Goal: Transaction & Acquisition: Purchase product/service

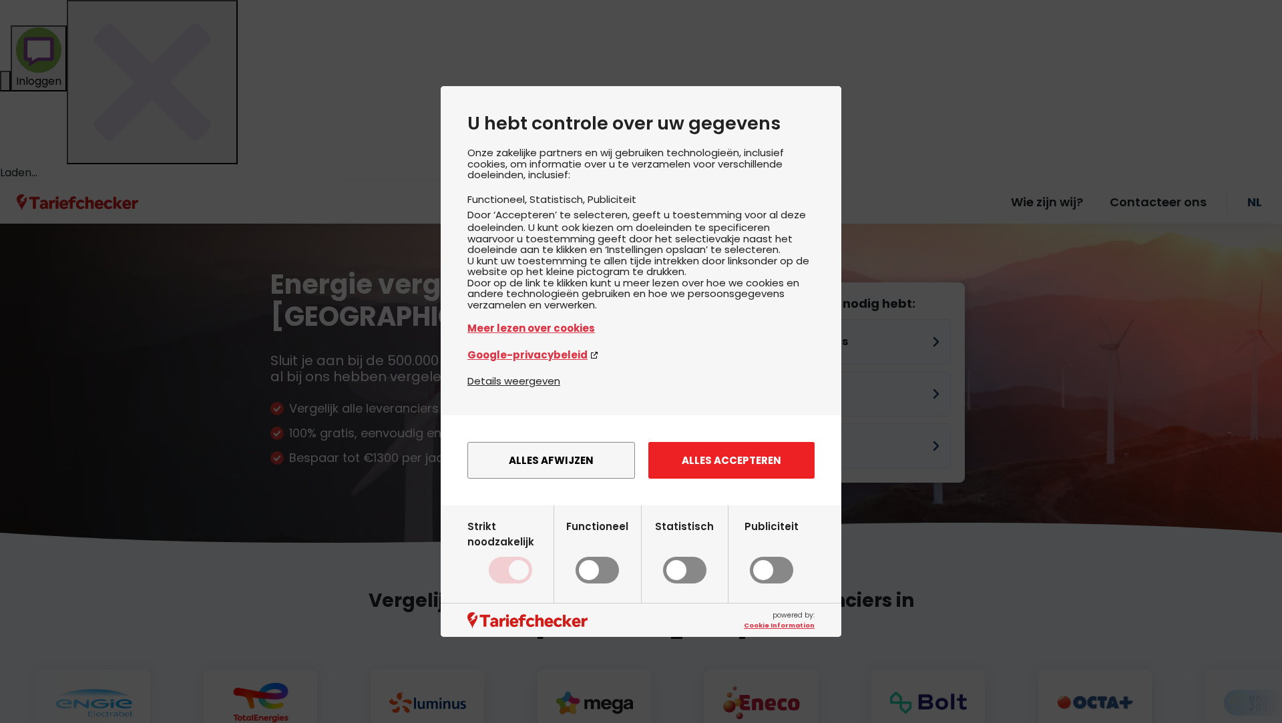
click at [726, 479] on button "Alles accepteren" at bounding box center [731, 460] width 166 height 37
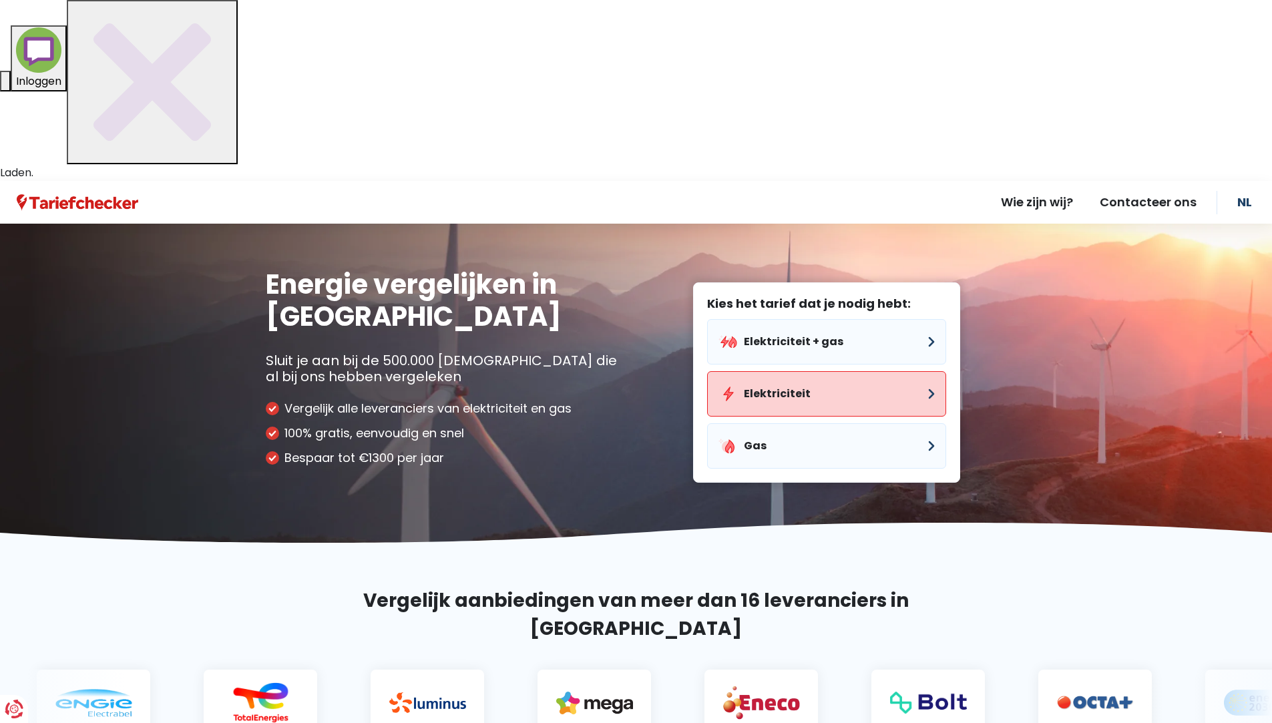
click at [806, 371] on button "Elektriciteit" at bounding box center [826, 393] width 239 height 45
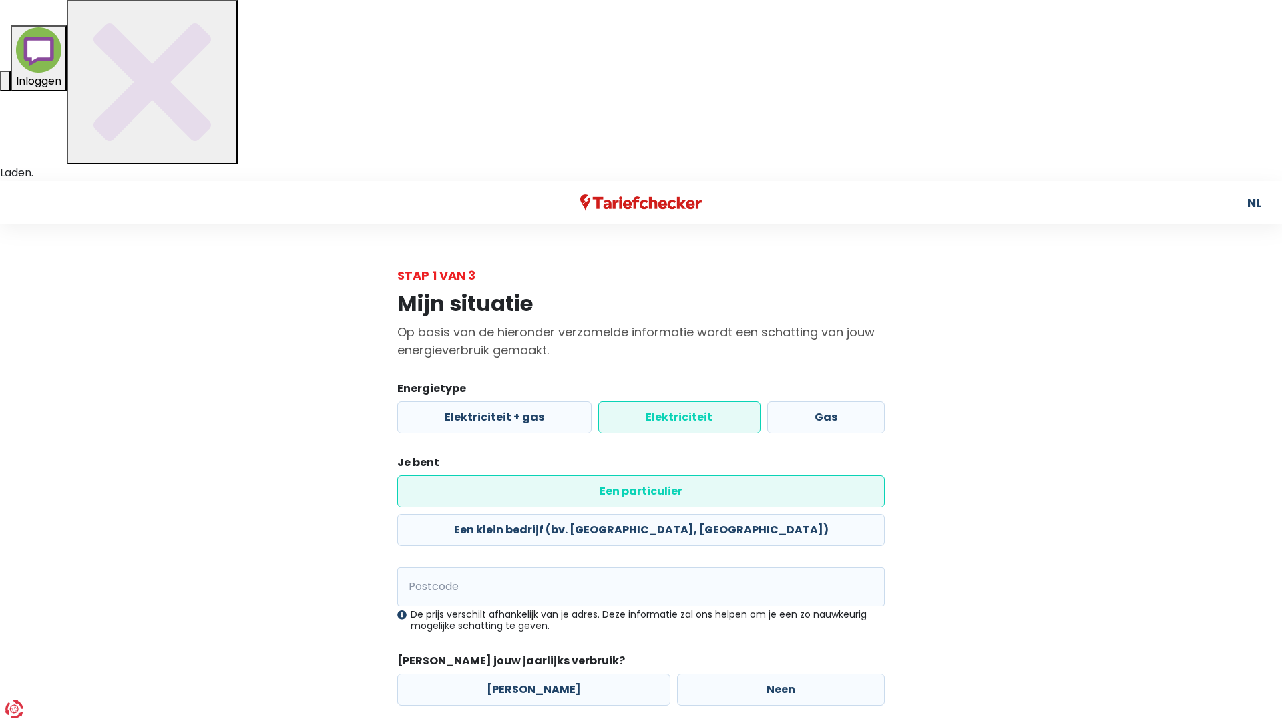
click at [672, 401] on label "Elektriciteit" at bounding box center [679, 417] width 162 height 32
click at [672, 401] on input "Elektriciteit" at bounding box center [679, 417] width 162 height 32
click at [522, 475] on label "Een particulier" at bounding box center [640, 491] width 487 height 32
click at [522, 475] on input "Een particulier" at bounding box center [640, 491] width 487 height 32
click at [529, 567] on input "Postcode" at bounding box center [640, 586] width 487 height 39
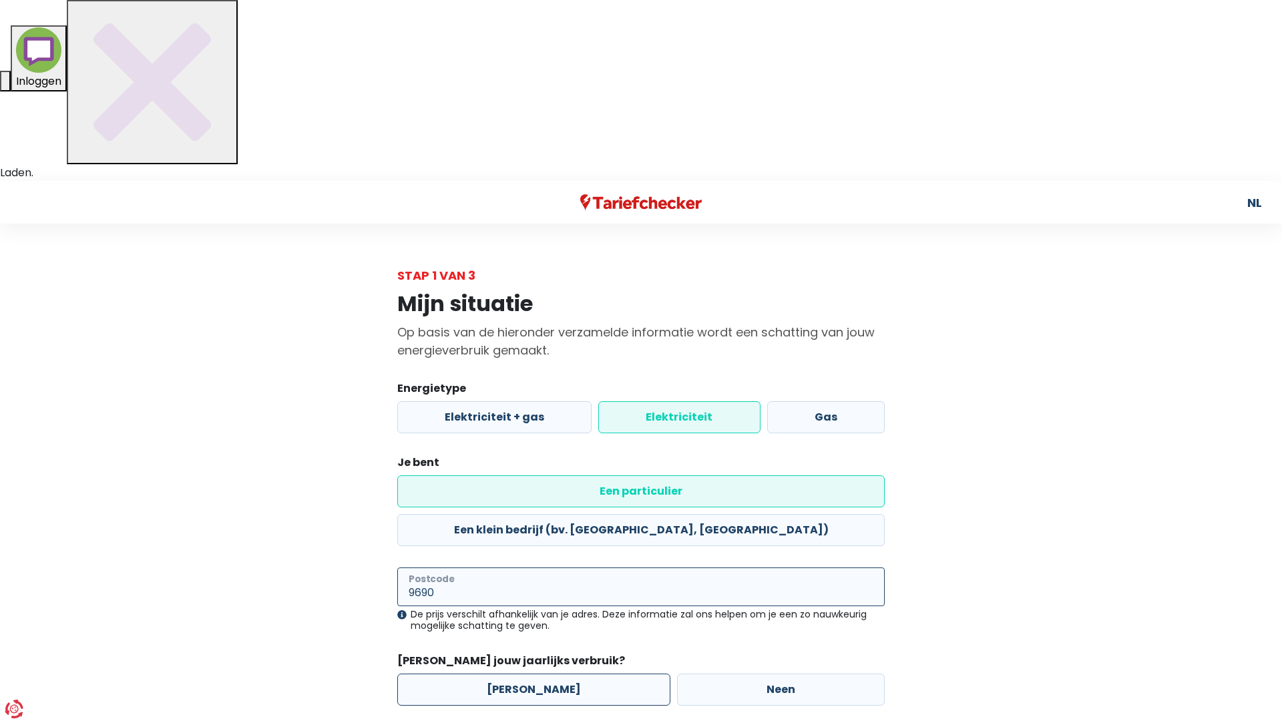
type input "9690"
click at [552, 673] on label "[PERSON_NAME]" at bounding box center [533, 689] width 273 height 32
click at [552, 673] on input "[PERSON_NAME]" at bounding box center [533, 689] width 273 height 32
radio input "true"
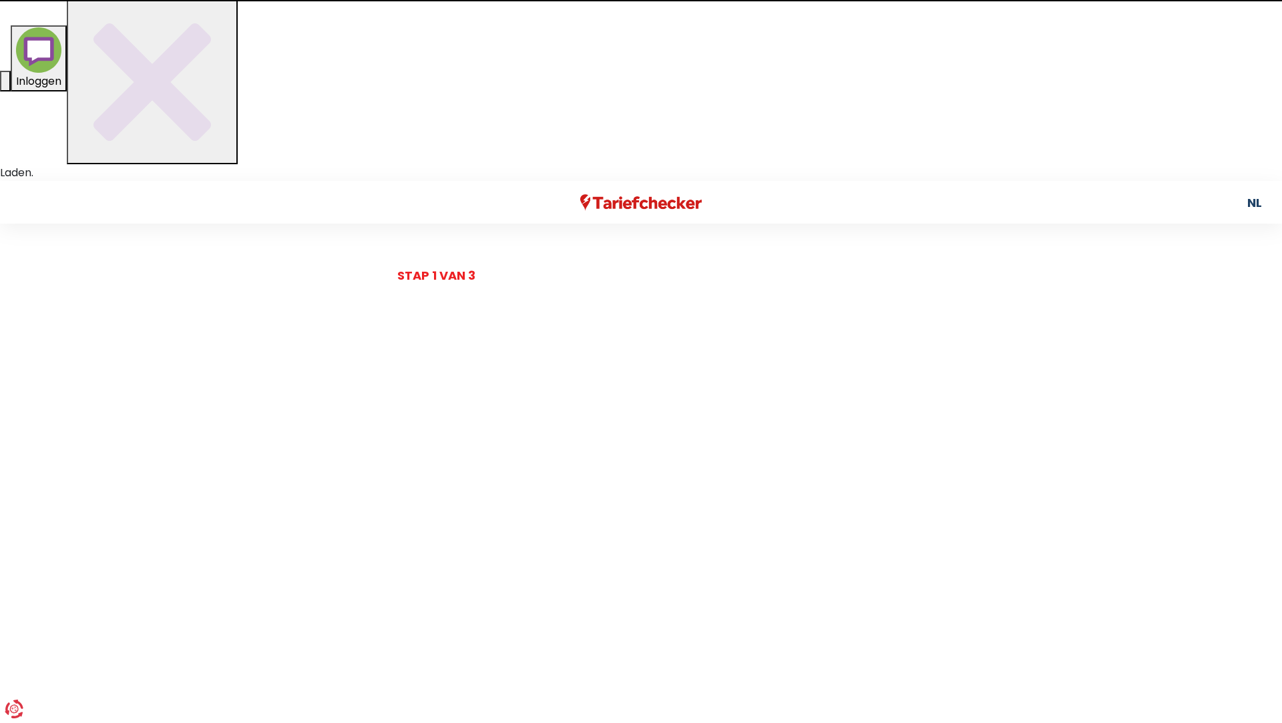
select select
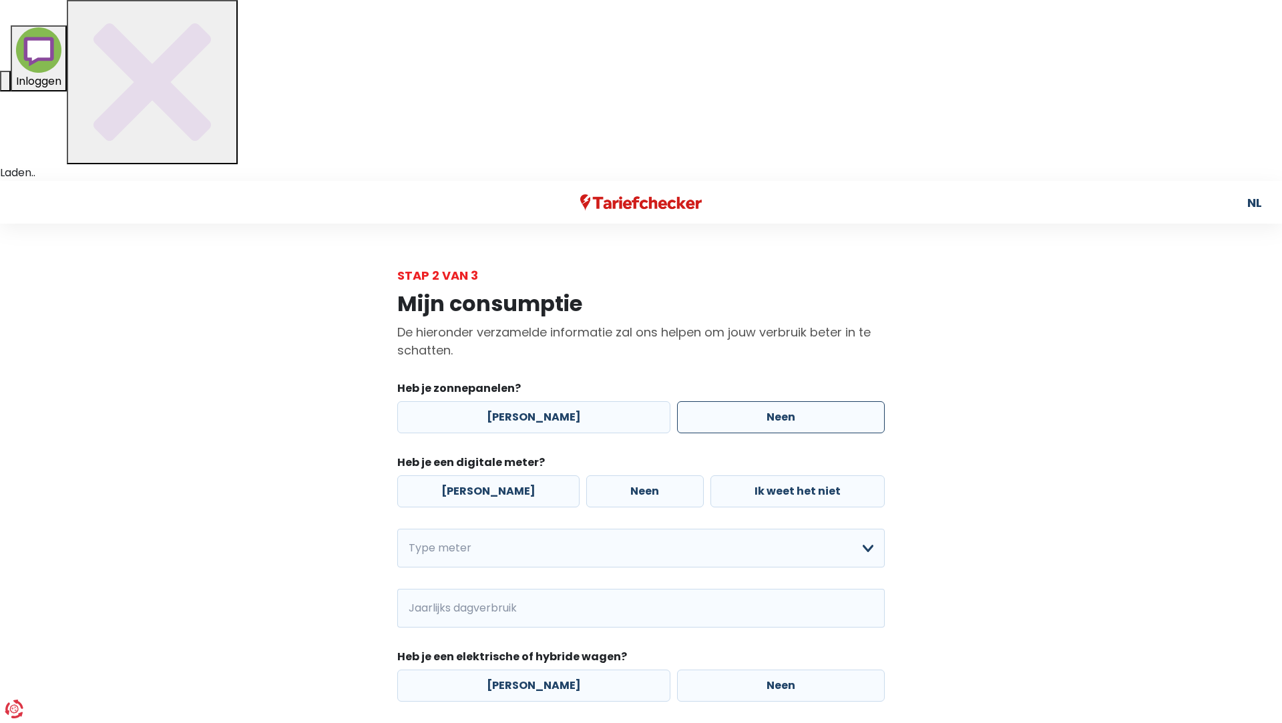
click at [742, 401] on label "Neen" at bounding box center [781, 417] width 208 height 32
click at [742, 401] on input "Neen" at bounding box center [781, 417] width 208 height 32
radio input "true"
click at [493, 475] on label "[PERSON_NAME]" at bounding box center [488, 491] width 182 height 32
click at [493, 475] on input "[PERSON_NAME]" at bounding box center [488, 491] width 182 height 32
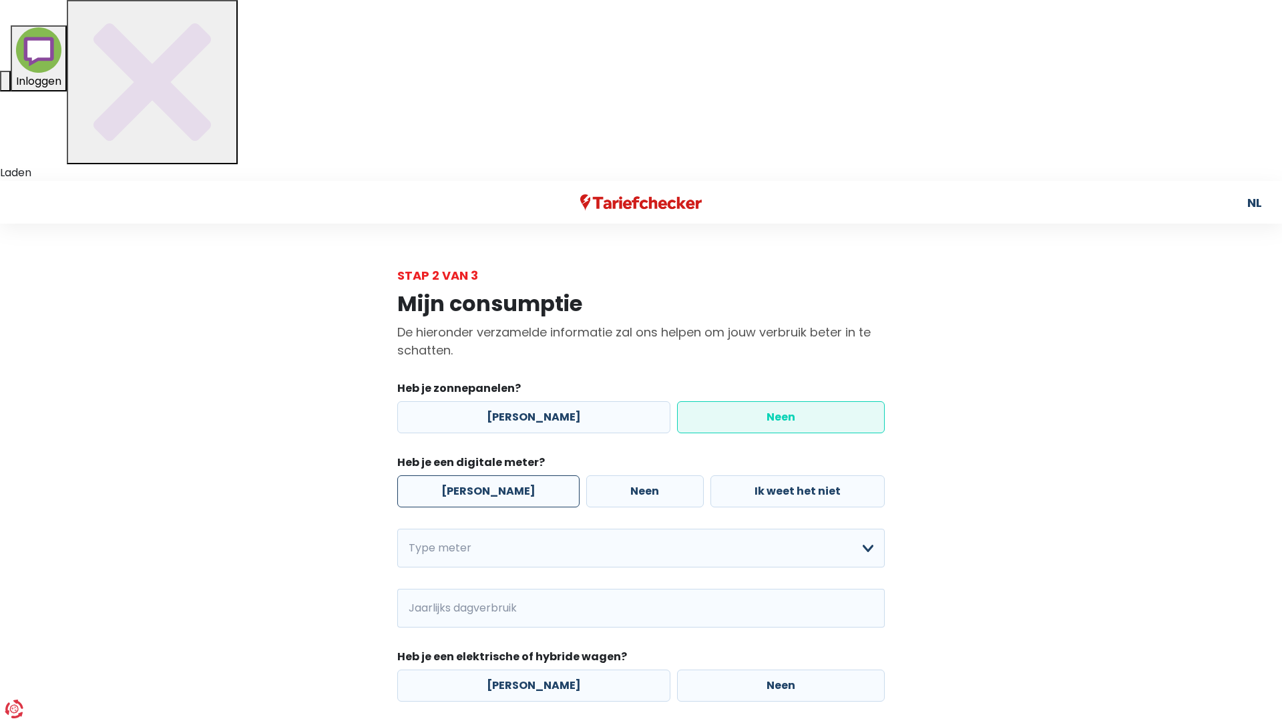
radio input "true"
click at [498, 529] on select "Enkelvoudig Tweevoudig Enkelvoudig + uitsluitend nachttarief Tweevoudig + uitsl…" at bounding box center [640, 548] width 487 height 39
select select "day_night_bi_hourly"
click at [397, 529] on select "Enkelvoudig Tweevoudig Enkelvoudig + uitsluitend nachttarief Tweevoudig + uitsl…" at bounding box center [640, 548] width 487 height 39
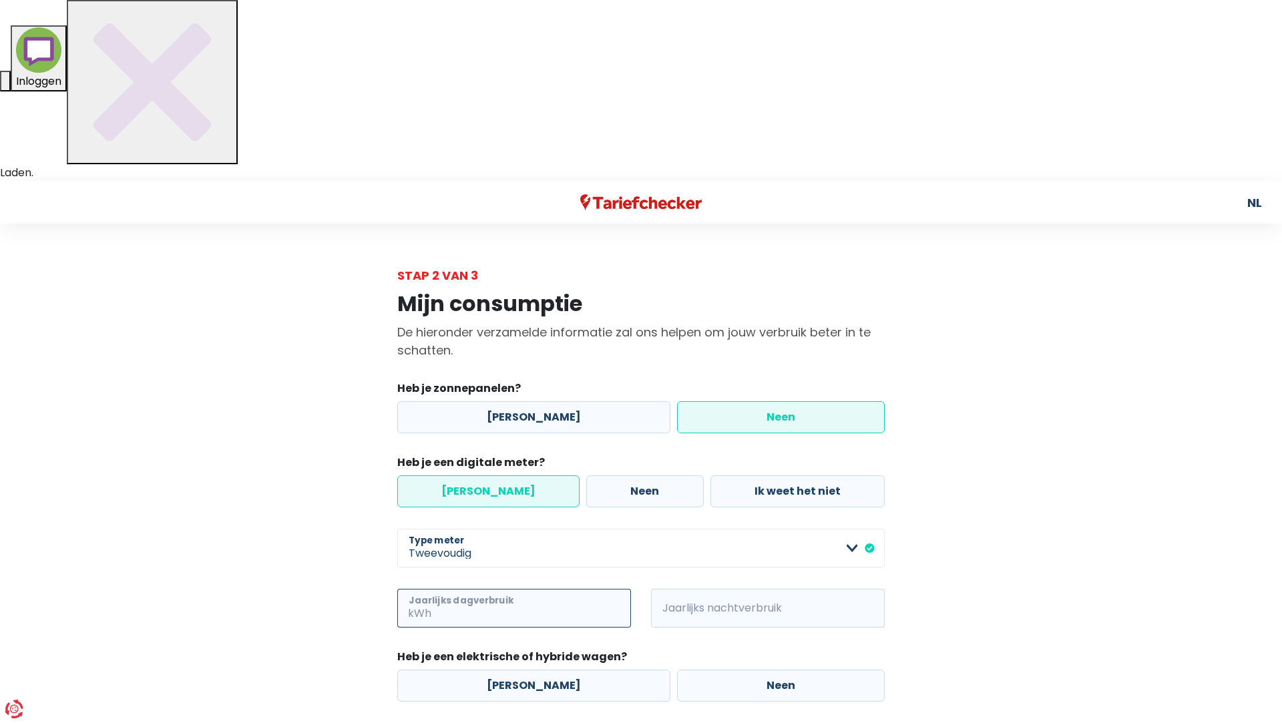
click at [491, 589] on input "Jaarlijks dagverbruik" at bounding box center [532, 608] width 197 height 39
type input "1942"
type input "11700"
click at [729, 669] on label "Neen" at bounding box center [781, 685] width 208 height 32
click at [729, 669] on input "Neen" at bounding box center [781, 685] width 208 height 32
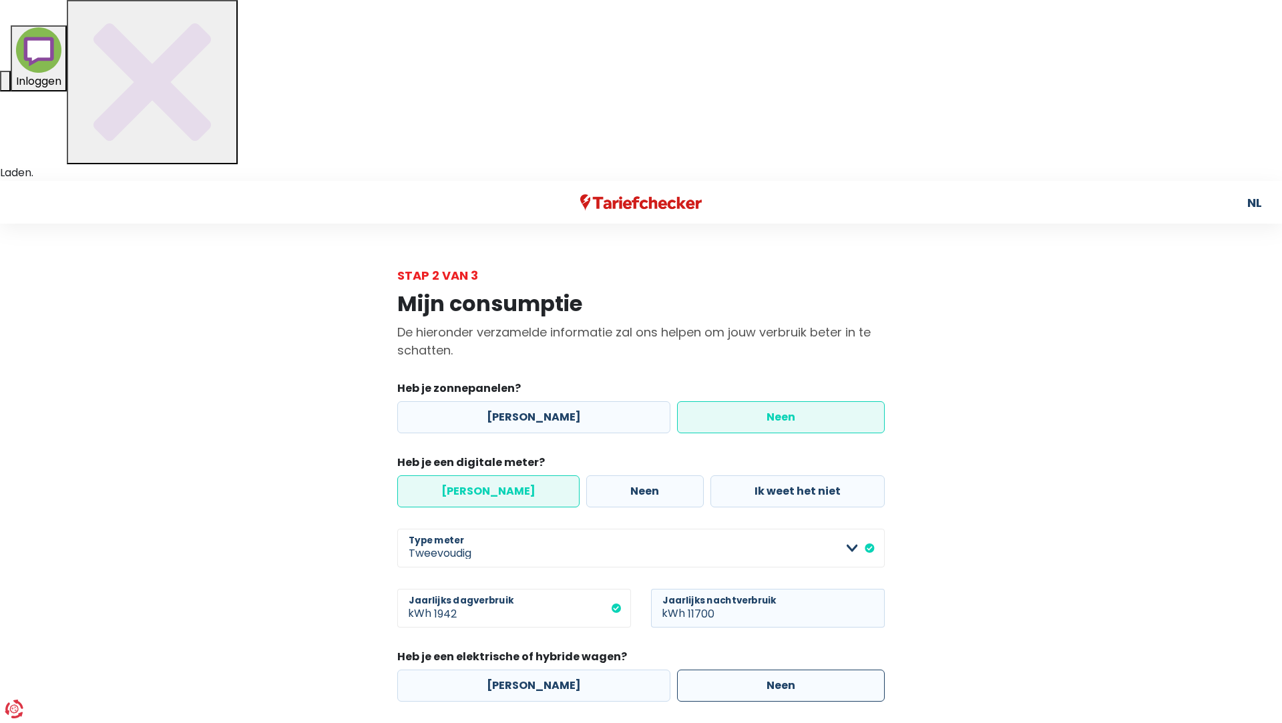
radio input "true"
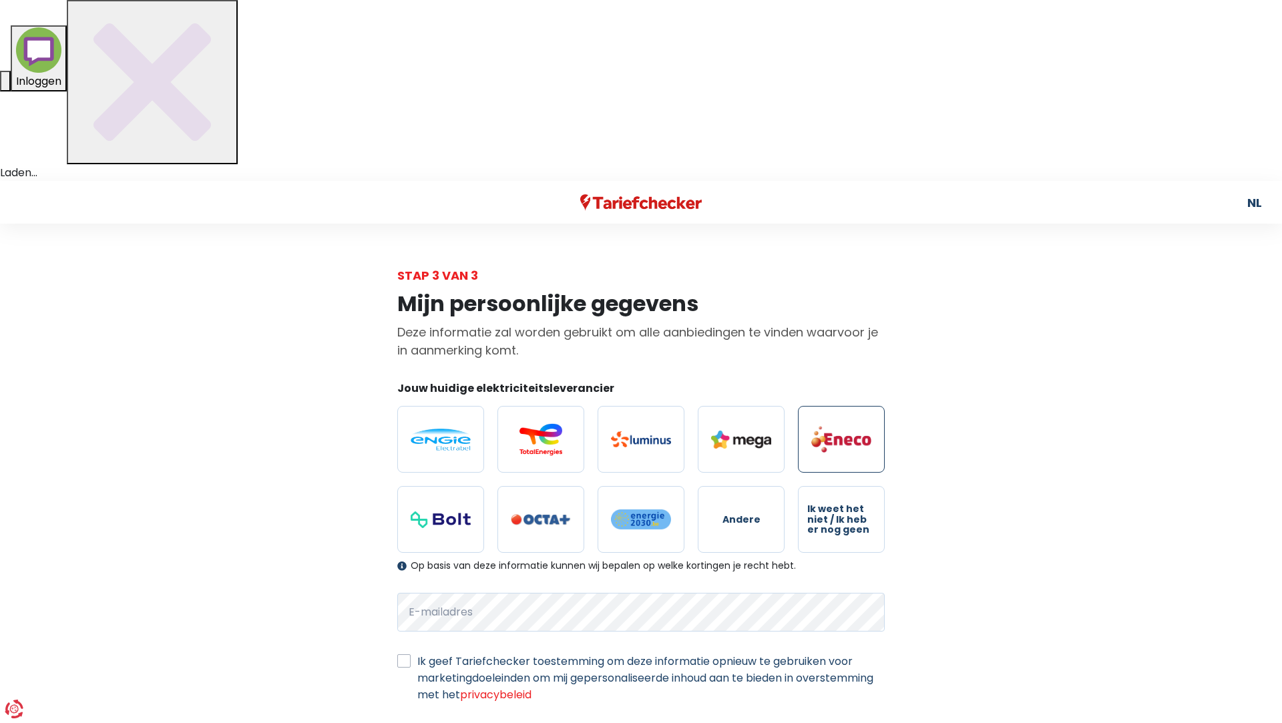
click at [822, 425] on img at bounding box center [841, 439] width 60 height 28
click at [822, 406] on input "radio" at bounding box center [841, 439] width 87 height 67
radio input "true"
click at [417, 653] on label "Ik geef Tariefchecker toestemming om deze informatie opnieuw te gebruiken voor …" at bounding box center [650, 678] width 467 height 50
click at [404, 653] on input "Ik geef Tariefchecker toestemming om deze informatie opnieuw te gebruiken voor …" at bounding box center [403, 659] width 13 height 13
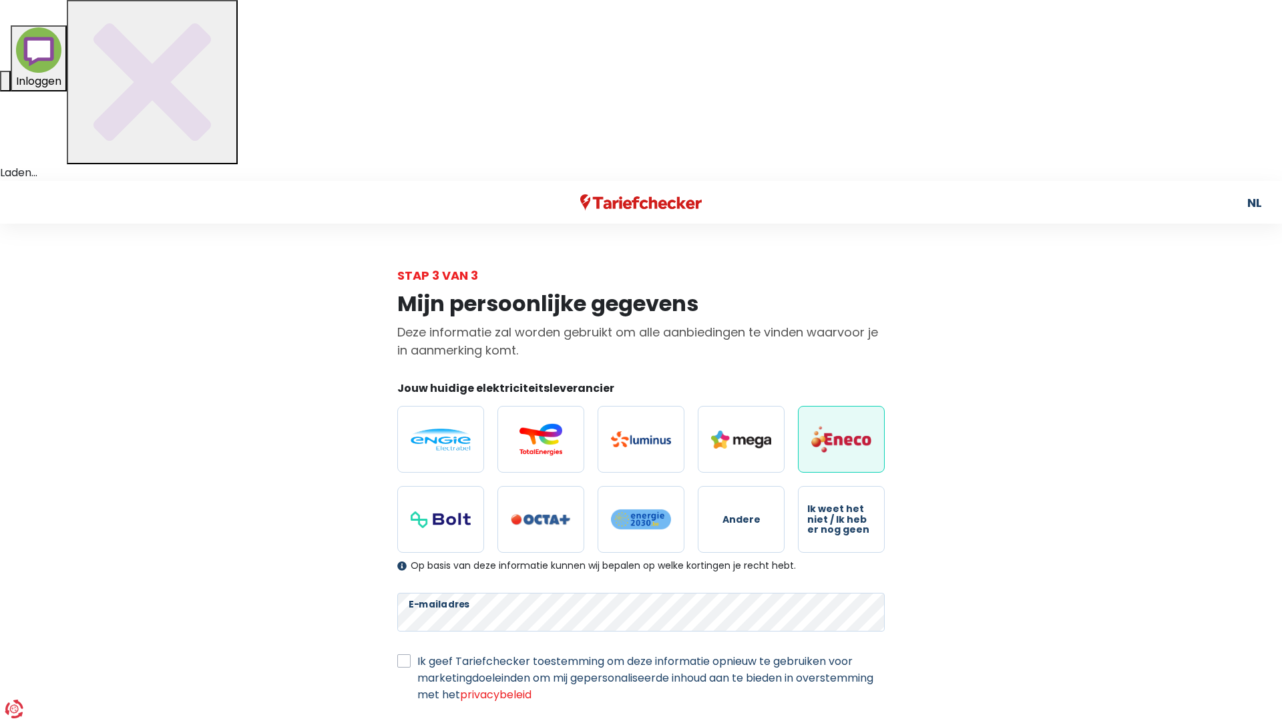
checkbox input "true"
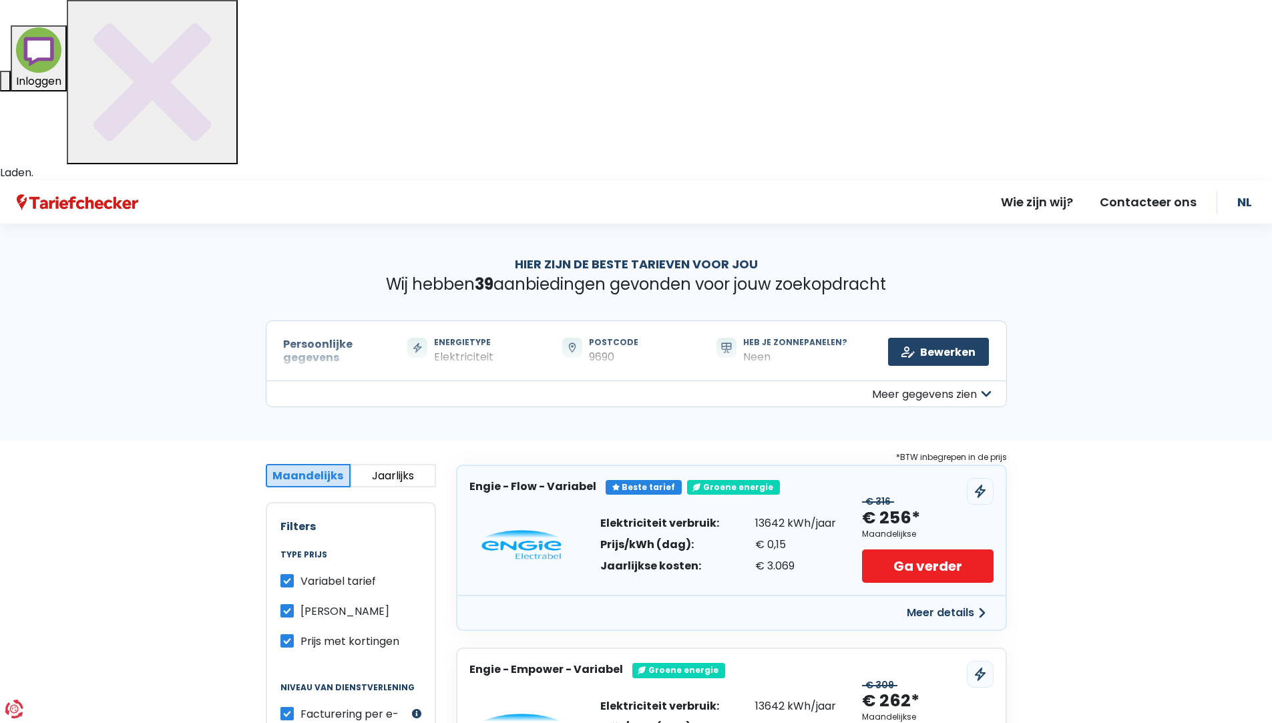
click at [343, 573] on span "Variabel tarief" at bounding box center [337, 580] width 75 height 15
click at [294, 573] on input "Variabel tarief" at bounding box center [286, 579] width 13 height 13
click at [343, 573] on span "Variabel tarief" at bounding box center [337, 580] width 75 height 15
click at [294, 573] on input "Variabel tarief" at bounding box center [286, 579] width 13 height 13
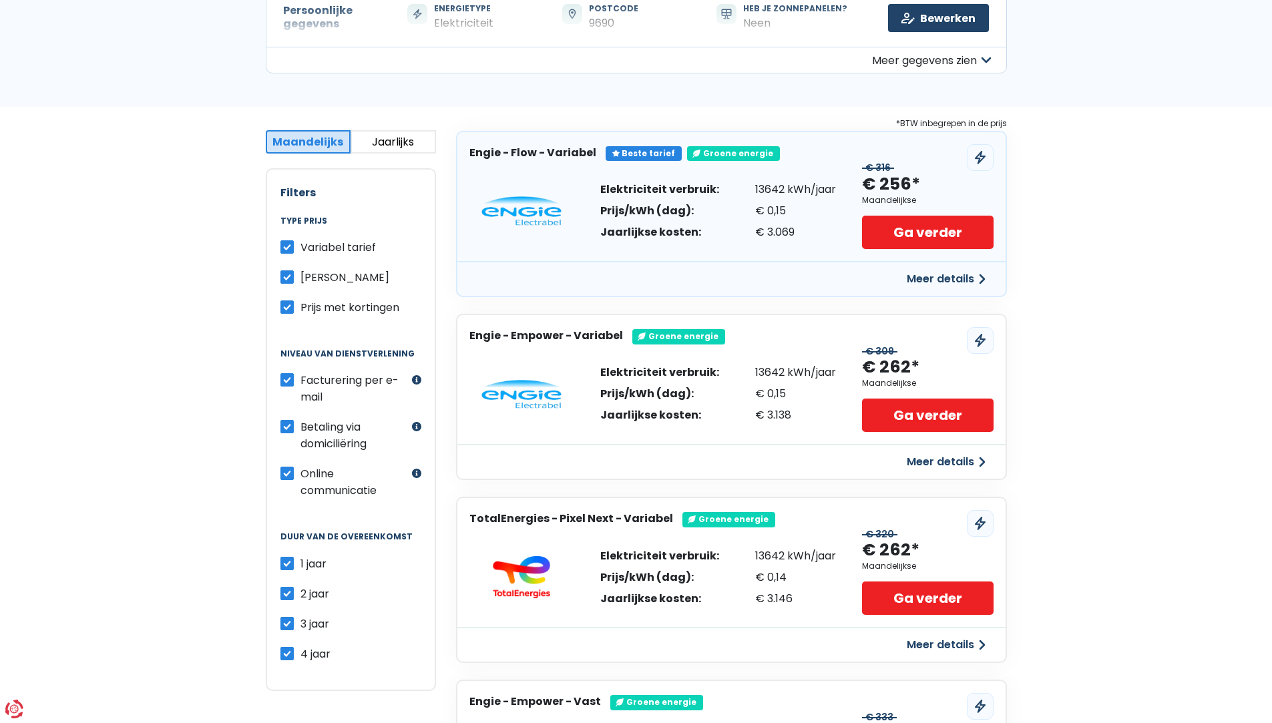
scroll to position [667, 0]
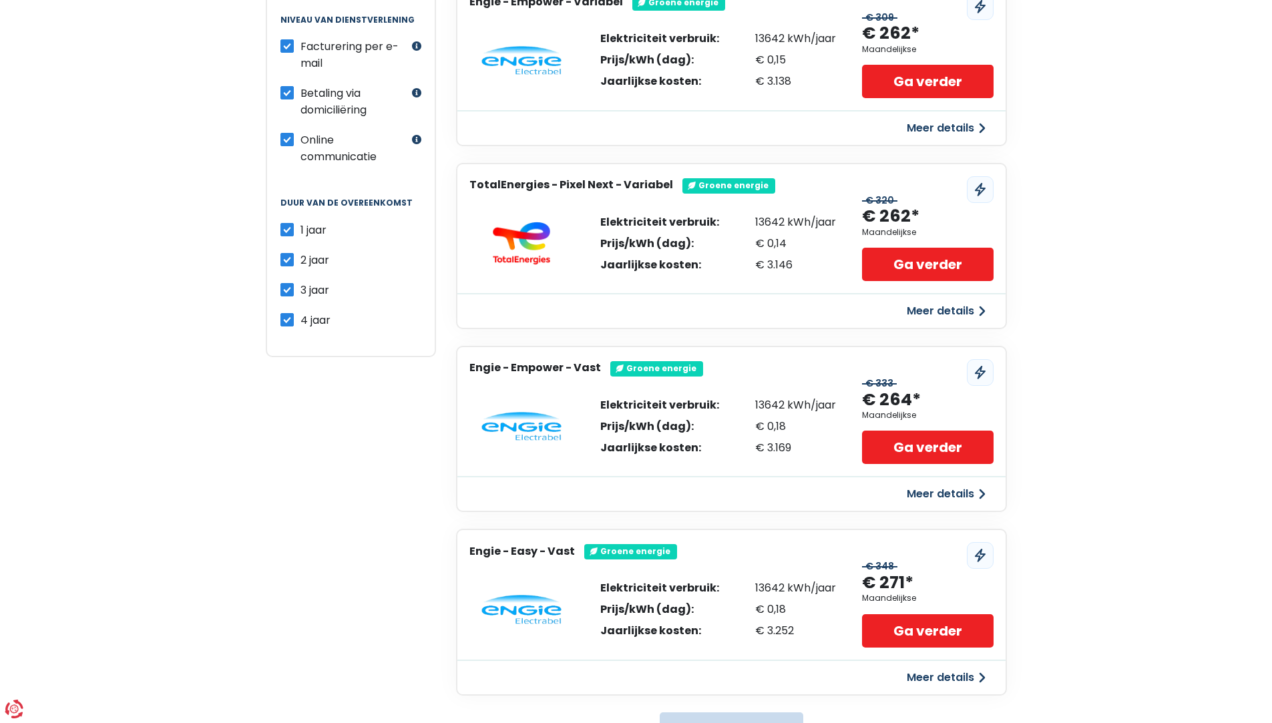
click at [771, 712] on button "Toon meer resultaten" at bounding box center [731, 727] width 144 height 30
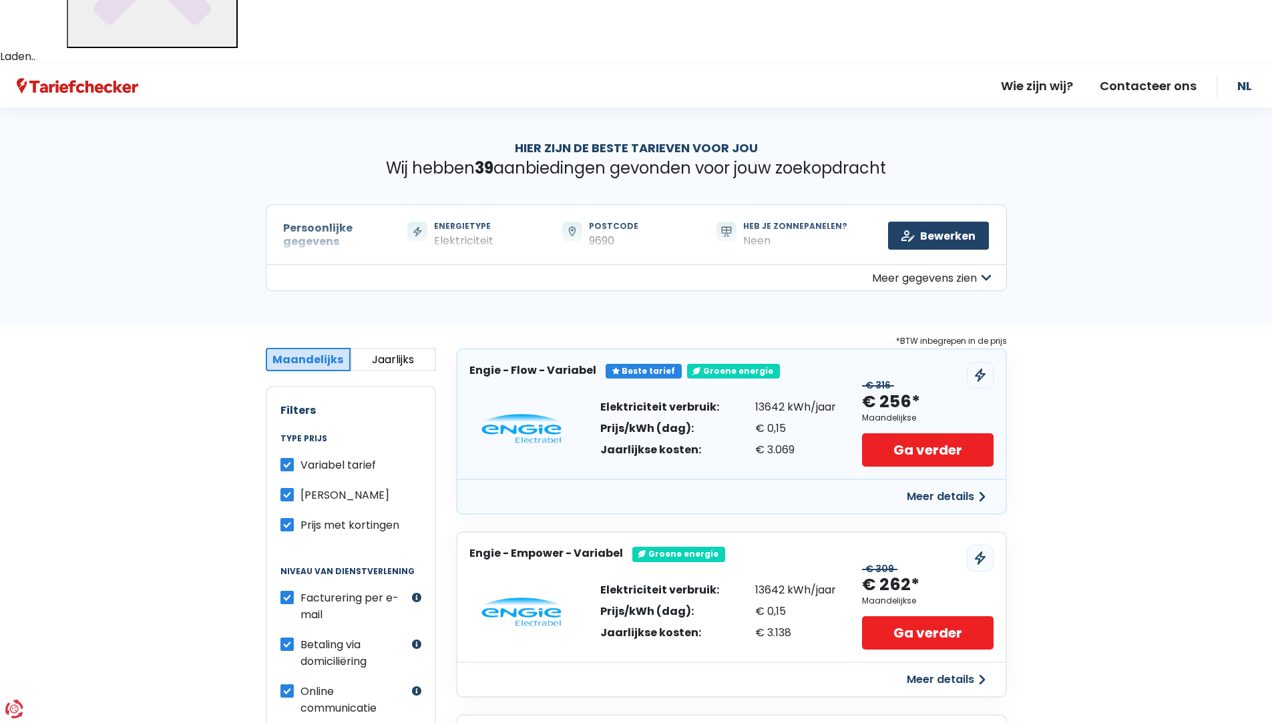
scroll to position [0, 0]
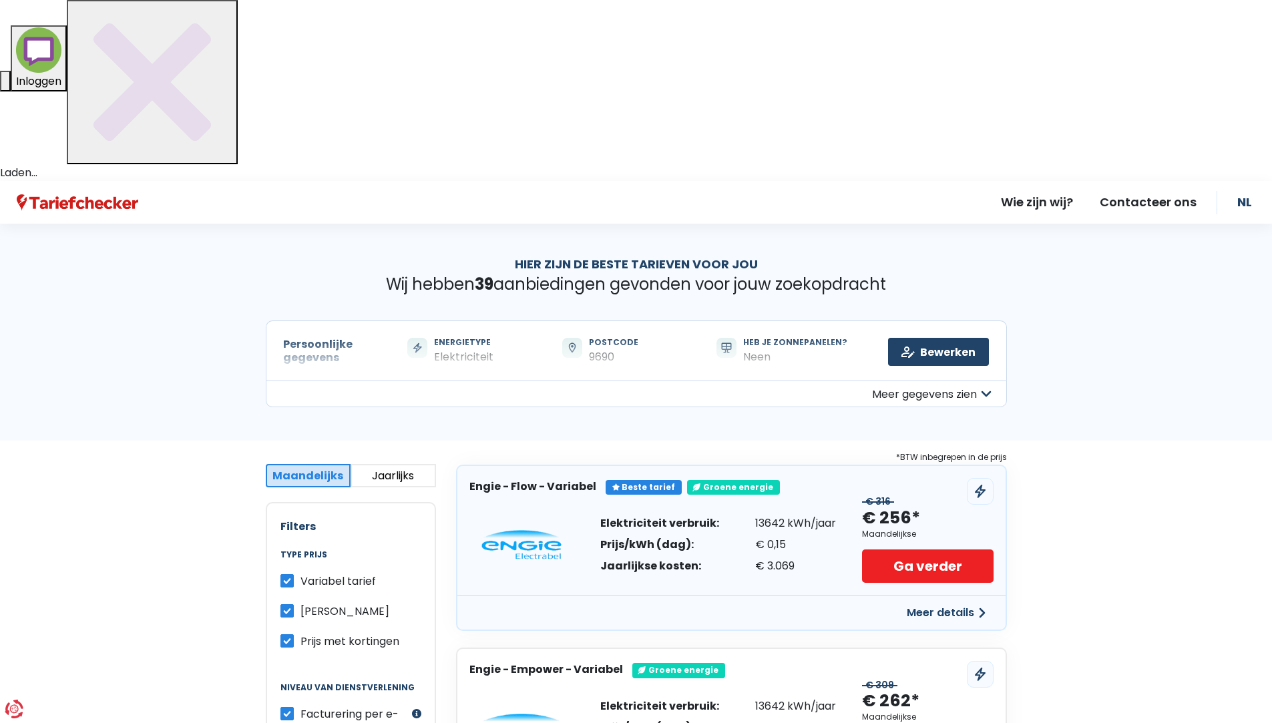
click at [300, 573] on label "Variabel tarief" at bounding box center [337, 581] width 75 height 17
click at [286, 573] on input "Variabel tarief" at bounding box center [286, 579] width 13 height 13
checkbox input "false"
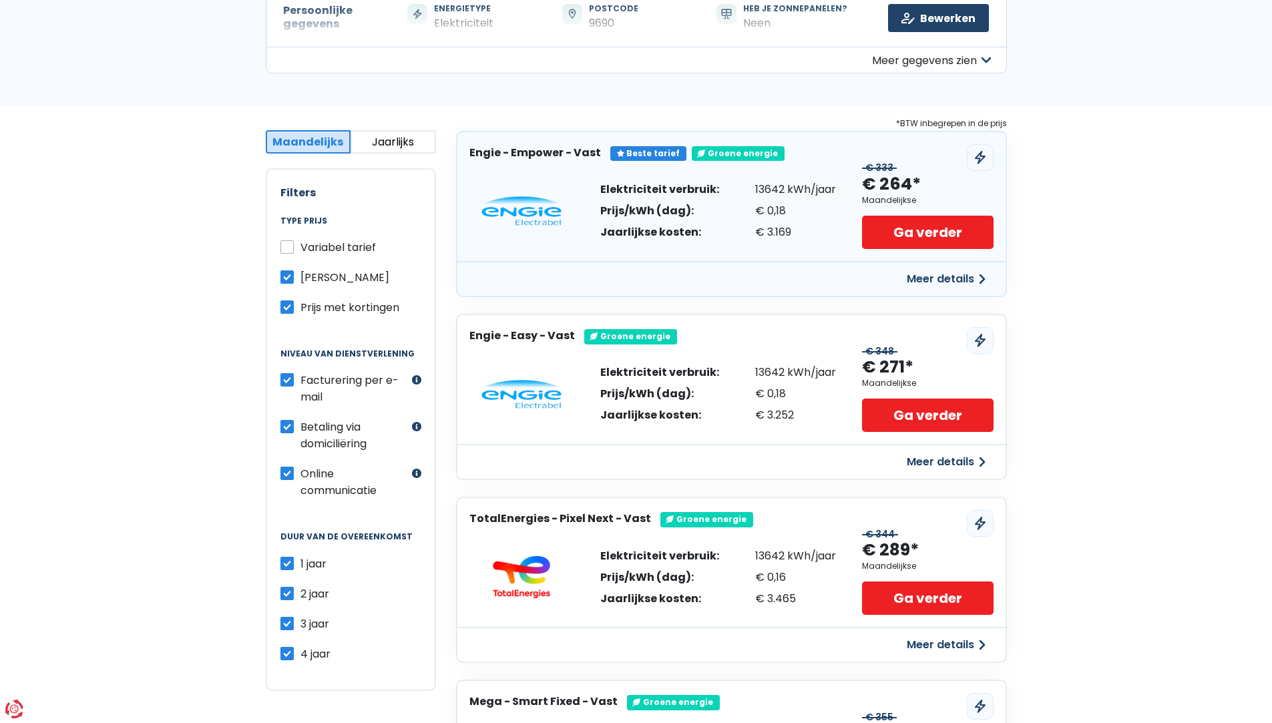
click at [300, 555] on label "1 jaar" at bounding box center [313, 563] width 26 height 17
click at [290, 555] on input "1 jaar" at bounding box center [286, 561] width 13 height 13
checkbox input "false"
click at [300, 585] on label "2 jaar" at bounding box center [314, 593] width 29 height 17
click at [289, 585] on input "2 jaar" at bounding box center [286, 591] width 13 height 13
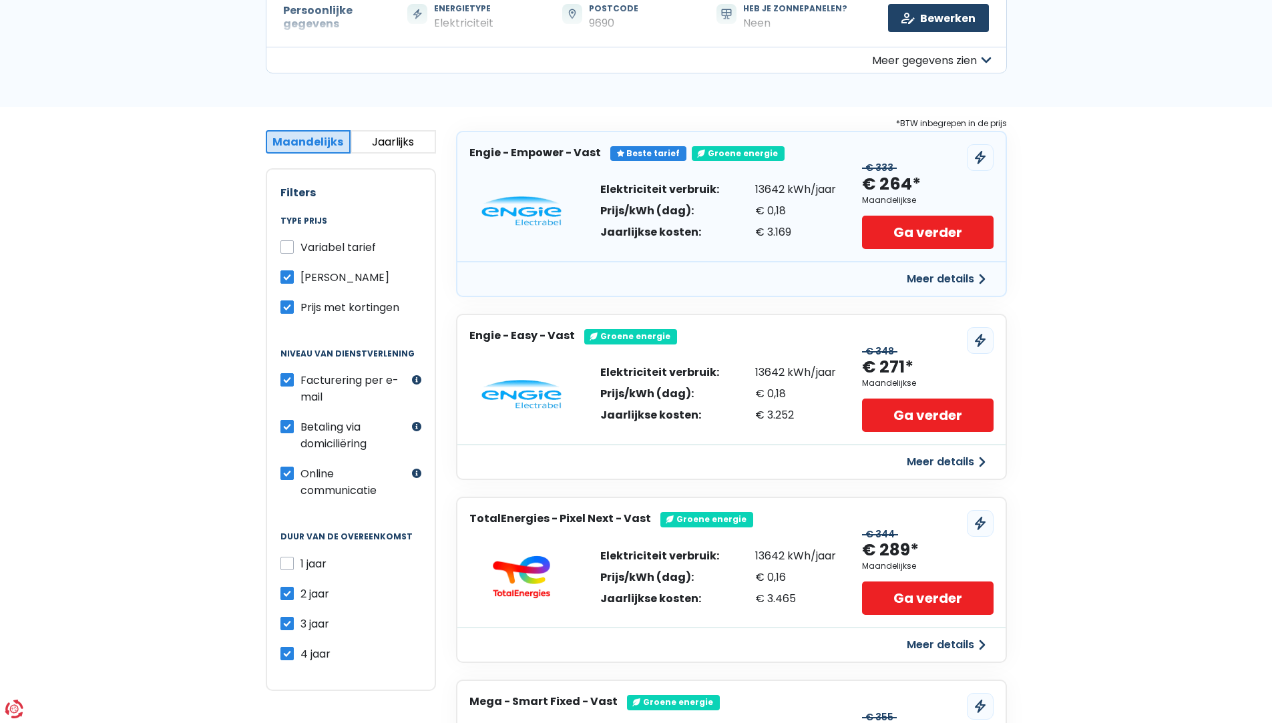
checkbox input "false"
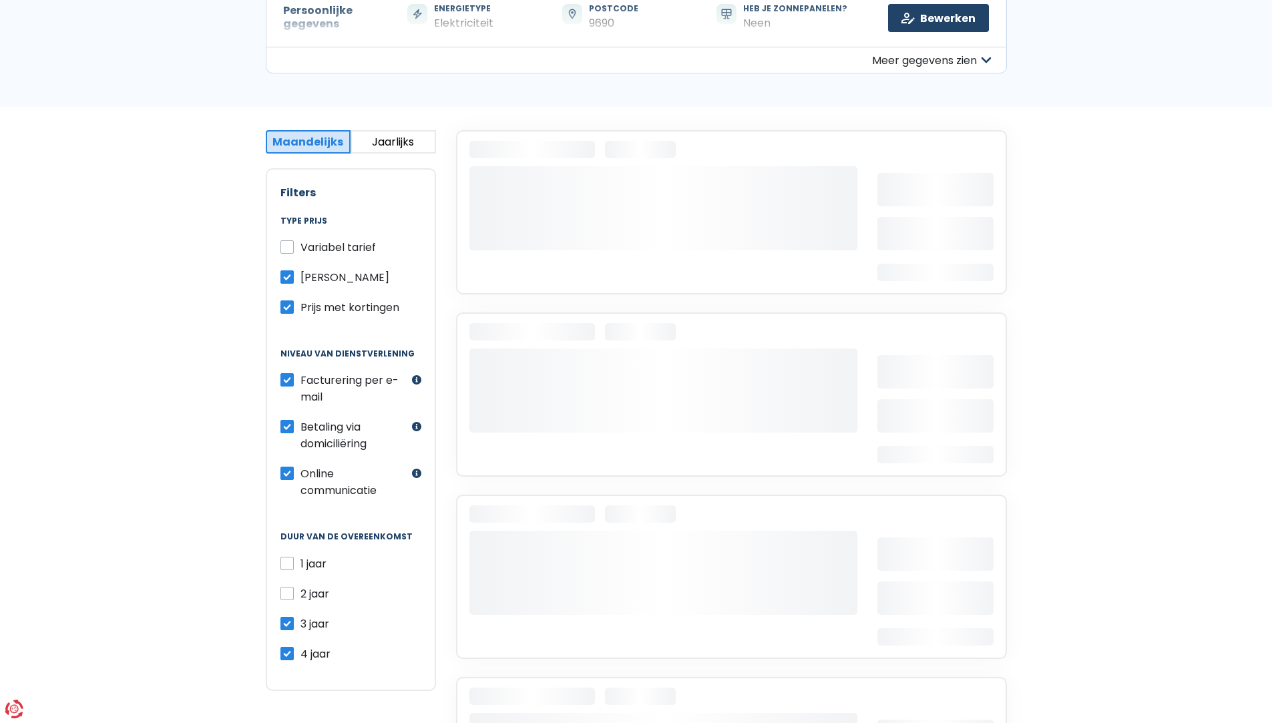
click at [300, 615] on label "3 jaar" at bounding box center [314, 623] width 29 height 17
click at [288, 615] on input "3 jaar" at bounding box center [286, 621] width 13 height 13
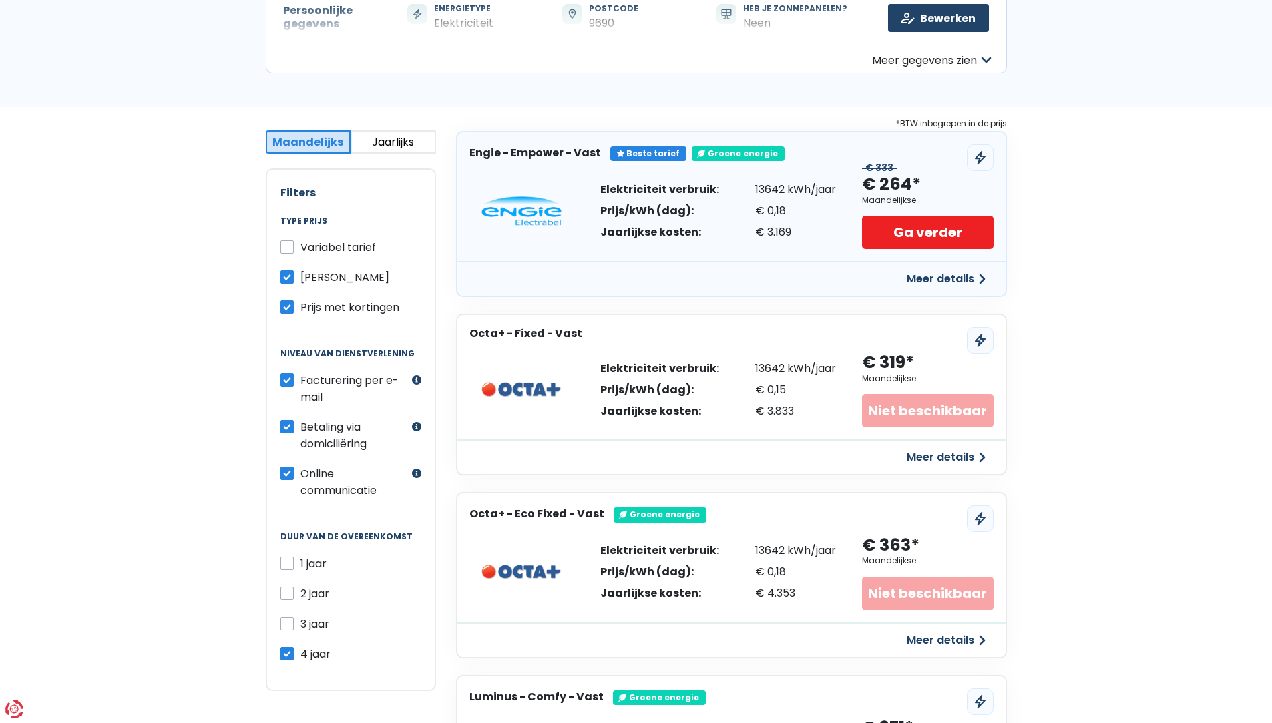
click at [300, 615] on label "3 jaar" at bounding box center [314, 623] width 29 height 17
click at [290, 615] on input "3 jaar" at bounding box center [286, 621] width 13 height 13
checkbox input "true"
click at [288, 585] on div "2 jaar" at bounding box center [350, 593] width 141 height 17
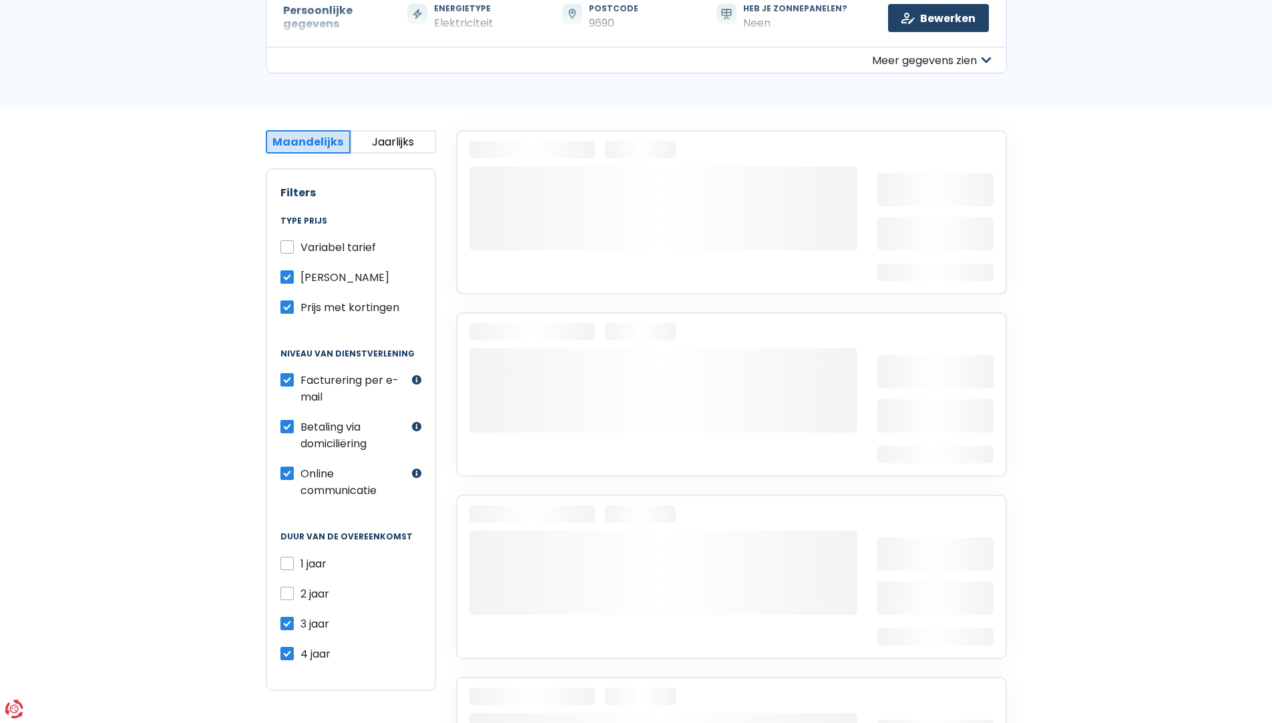
click at [300, 585] on label "2 jaar" at bounding box center [314, 593] width 29 height 17
click at [288, 585] on input "2 jaar" at bounding box center [286, 591] width 13 height 13
checkbox input "true"
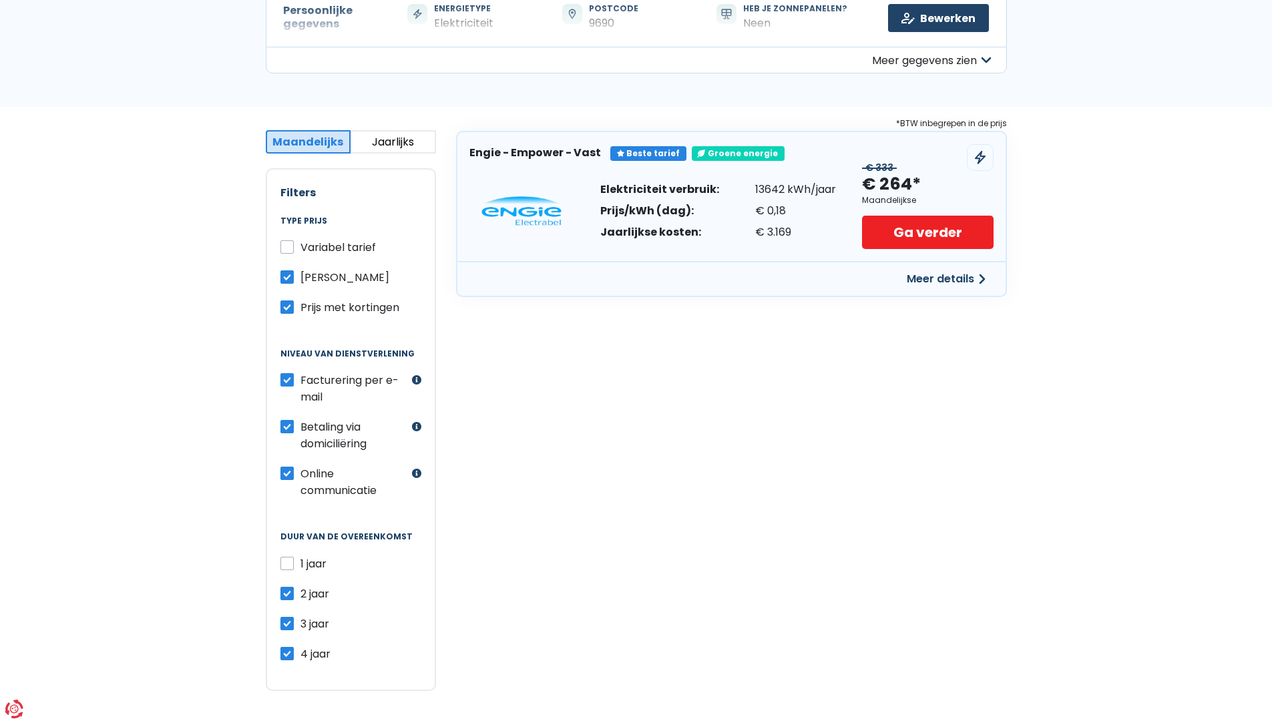
click at [300, 555] on label "1 jaar" at bounding box center [313, 563] width 26 height 17
click at [290, 555] on input "1 jaar" at bounding box center [286, 561] width 13 height 13
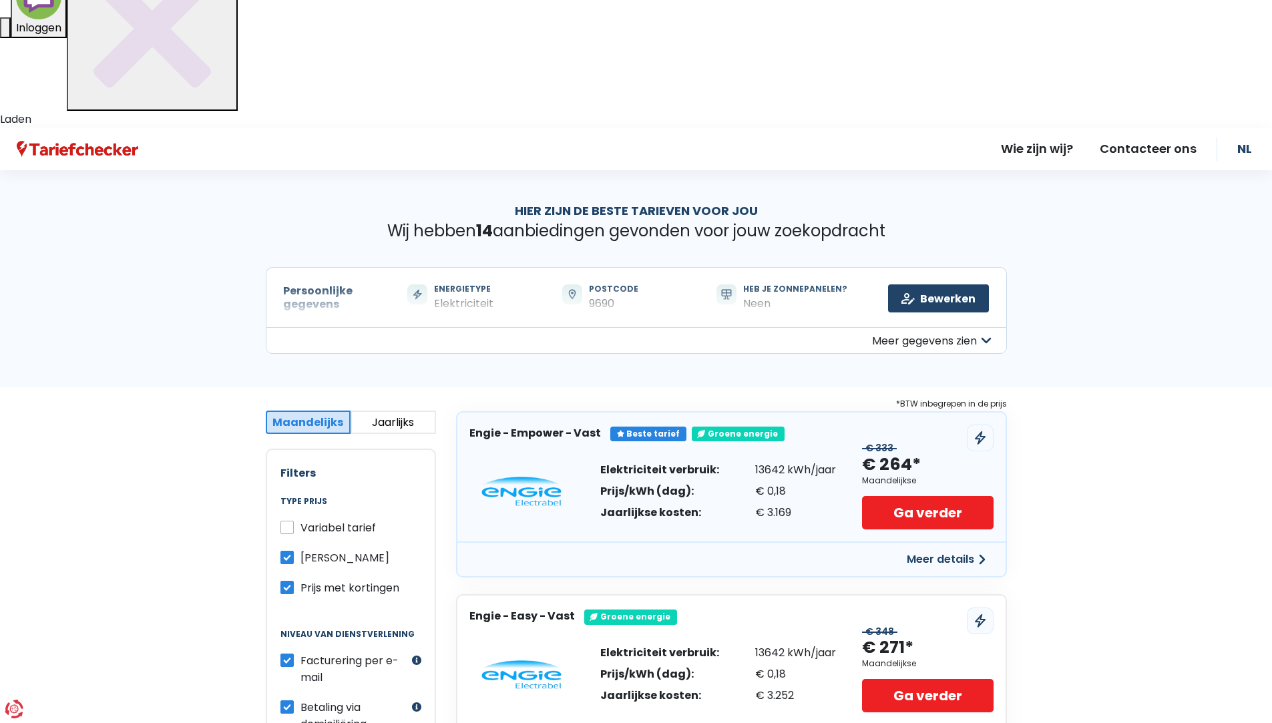
scroll to position [387, 0]
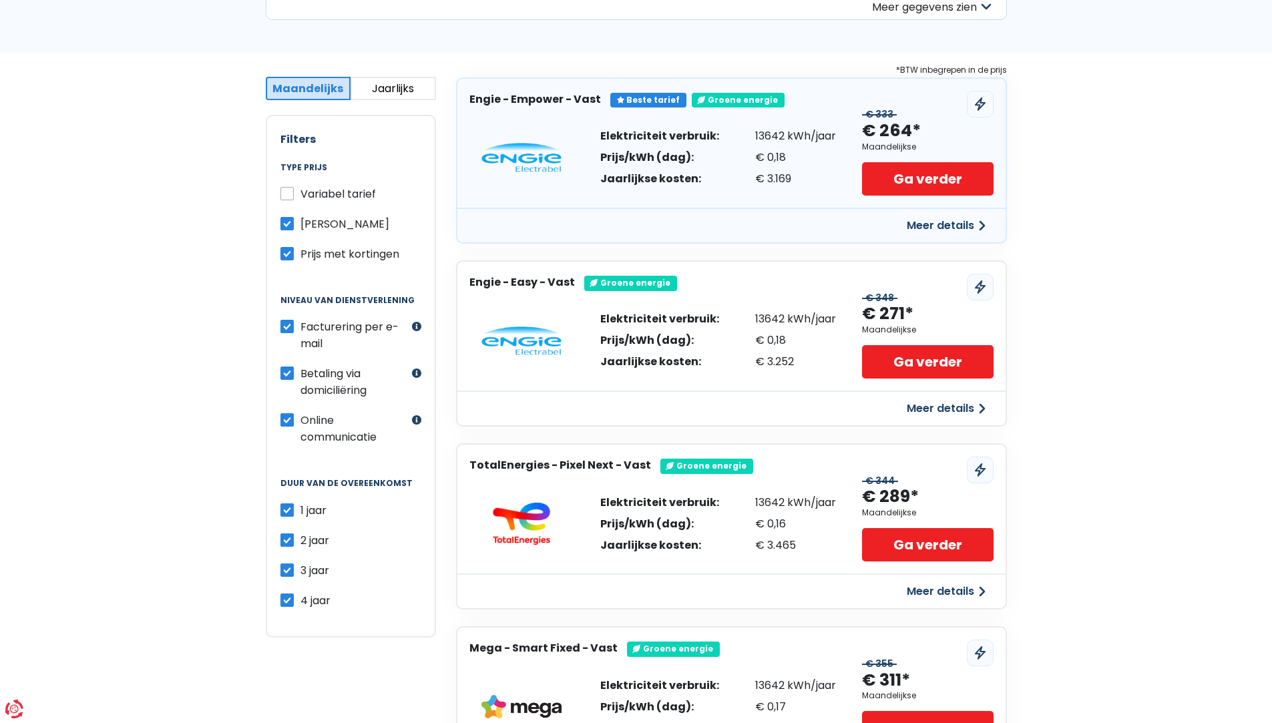
click at [300, 502] on label "1 jaar" at bounding box center [313, 510] width 26 height 17
click at [288, 502] on input "1 jaar" at bounding box center [286, 508] width 13 height 13
checkbox input "false"
click at [300, 532] on label "2 jaar" at bounding box center [314, 540] width 29 height 17
click at [282, 532] on input "2 jaar" at bounding box center [286, 538] width 13 height 13
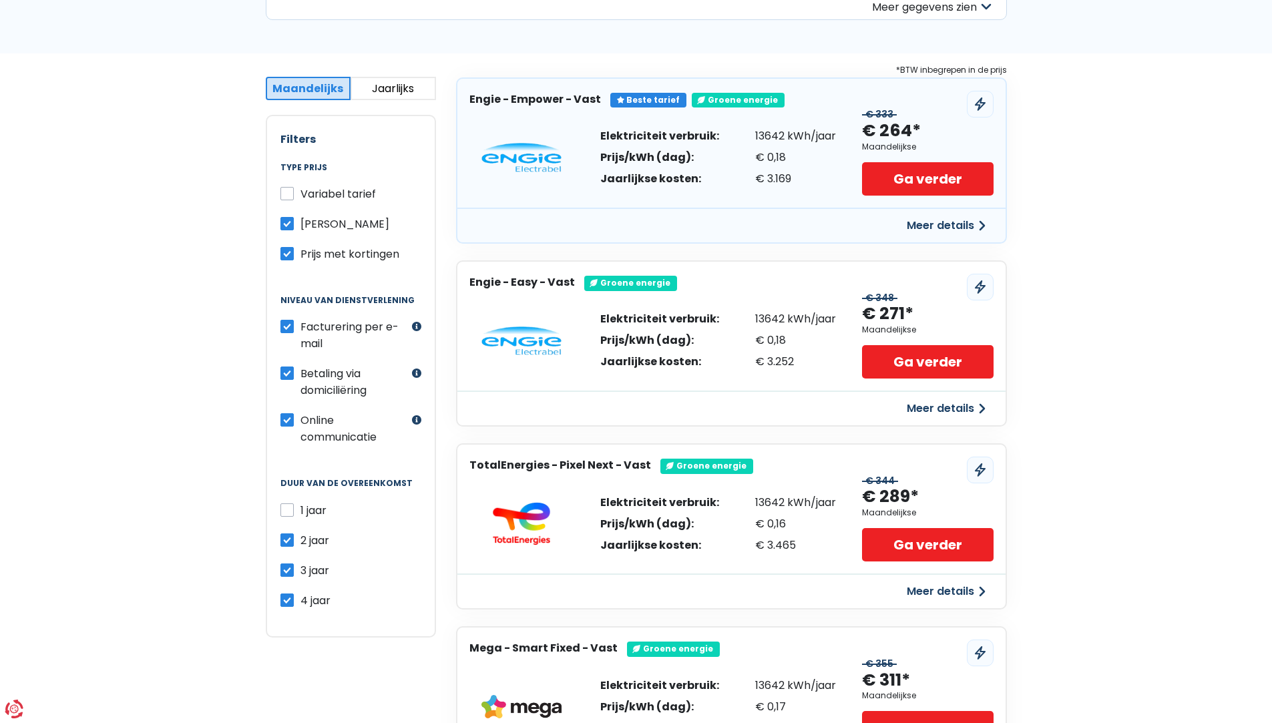
checkbox input "false"
click at [300, 562] on label "3 jaar" at bounding box center [314, 570] width 29 height 17
click at [286, 562] on input "3 jaar" at bounding box center [286, 568] width 13 height 13
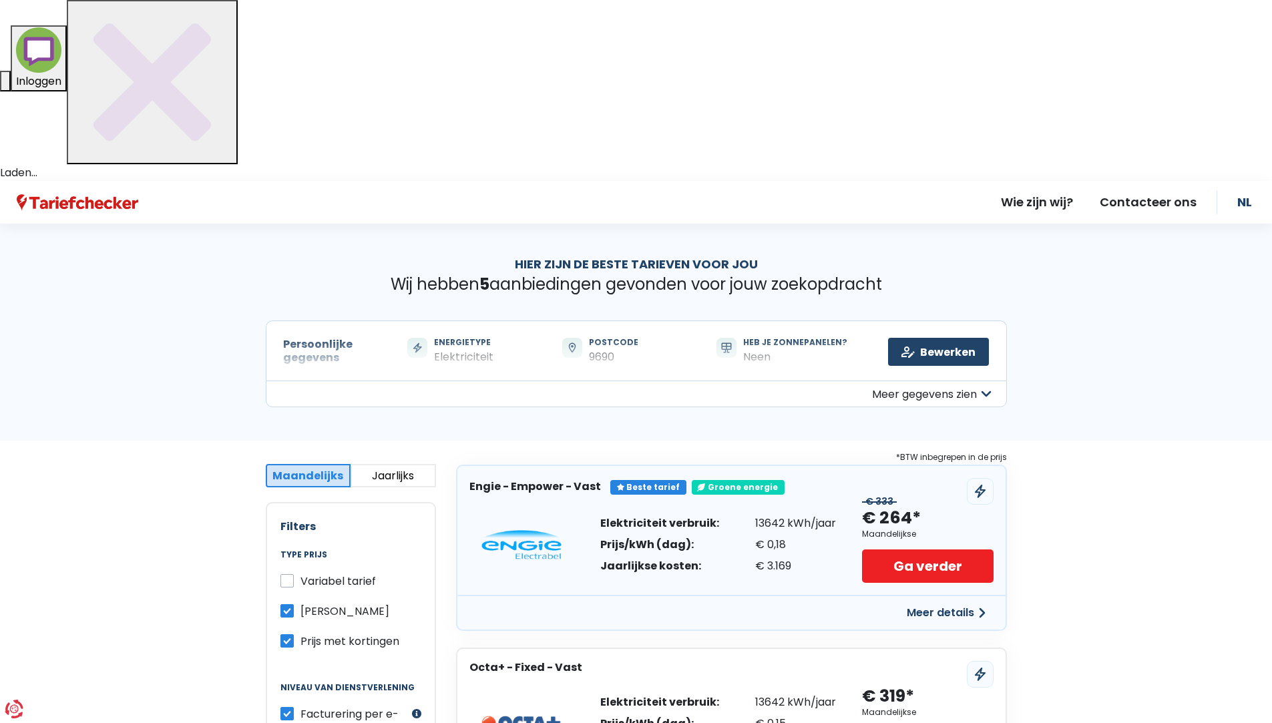
scroll to position [334, 0]
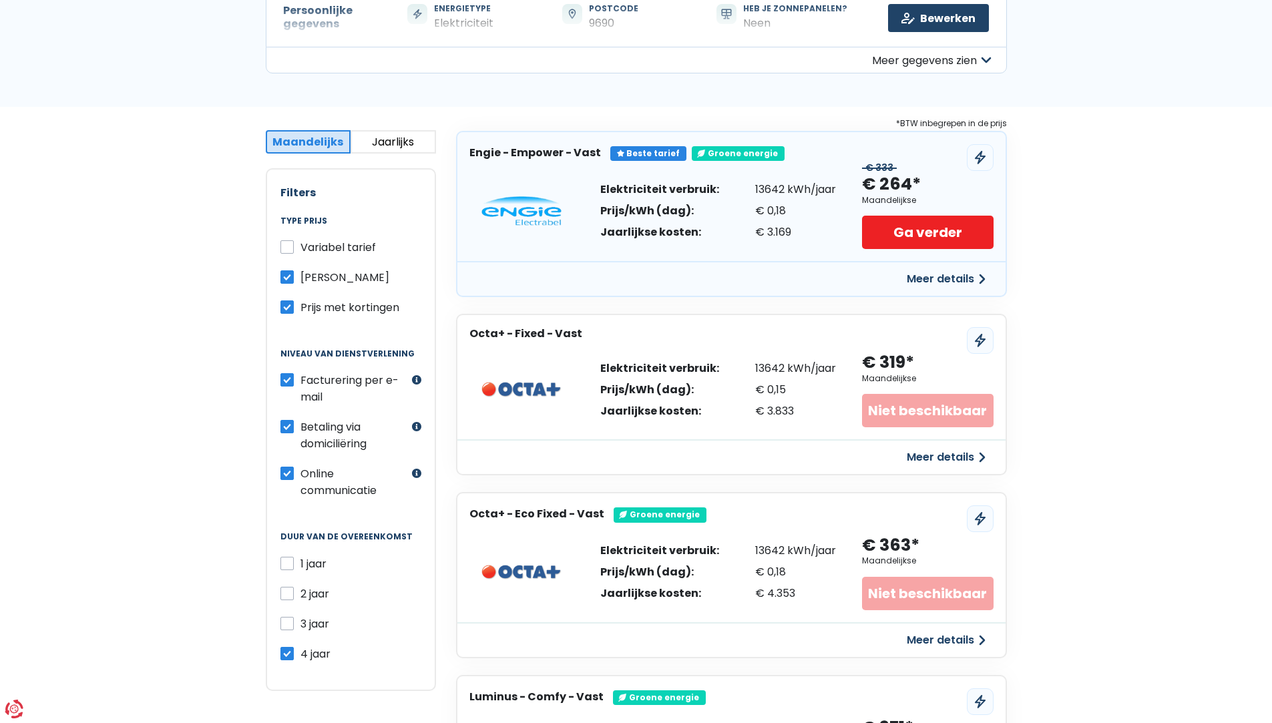
click at [300, 615] on label "3 jaar" at bounding box center [314, 623] width 29 height 17
click at [286, 615] on input "3 jaar" at bounding box center [286, 621] width 13 height 13
checkbox input "true"
click at [300, 585] on label "2 jaar" at bounding box center [314, 593] width 29 height 17
click at [285, 585] on input "2 jaar" at bounding box center [286, 591] width 13 height 13
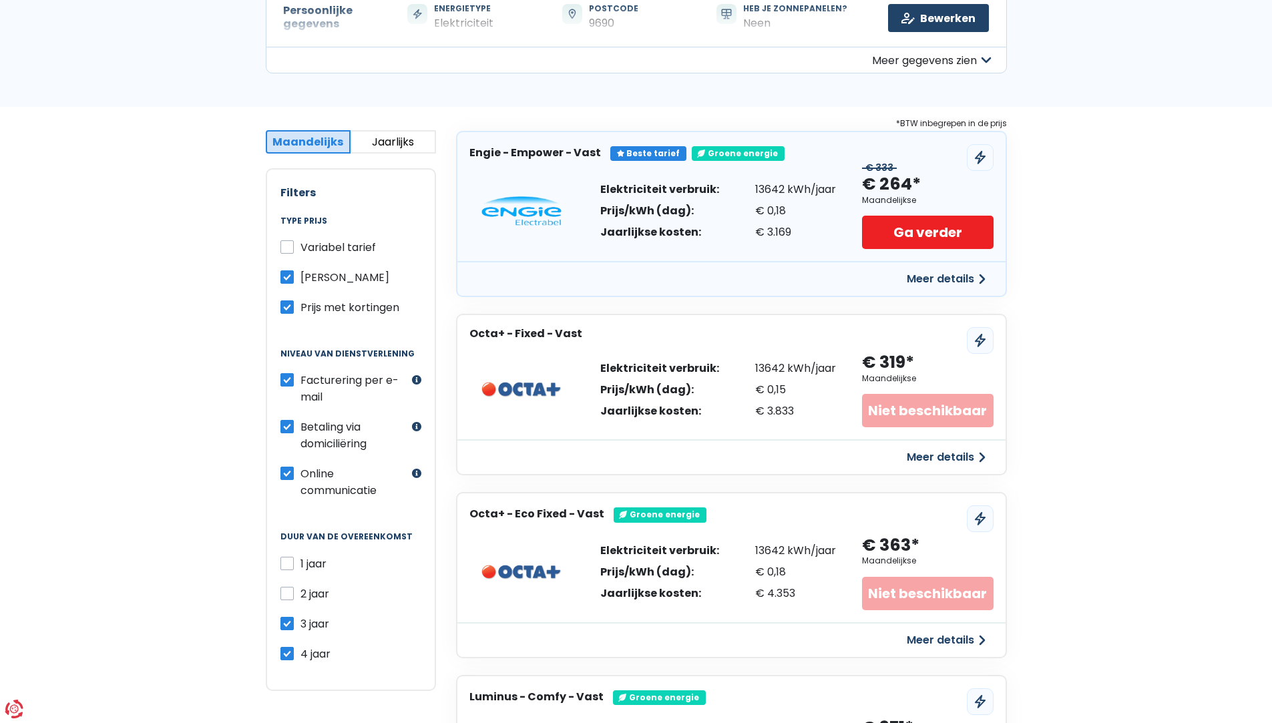
checkbox input "true"
click at [300, 555] on label "1 jaar" at bounding box center [313, 563] width 26 height 17
click at [290, 555] on input "1 jaar" at bounding box center [286, 561] width 13 height 13
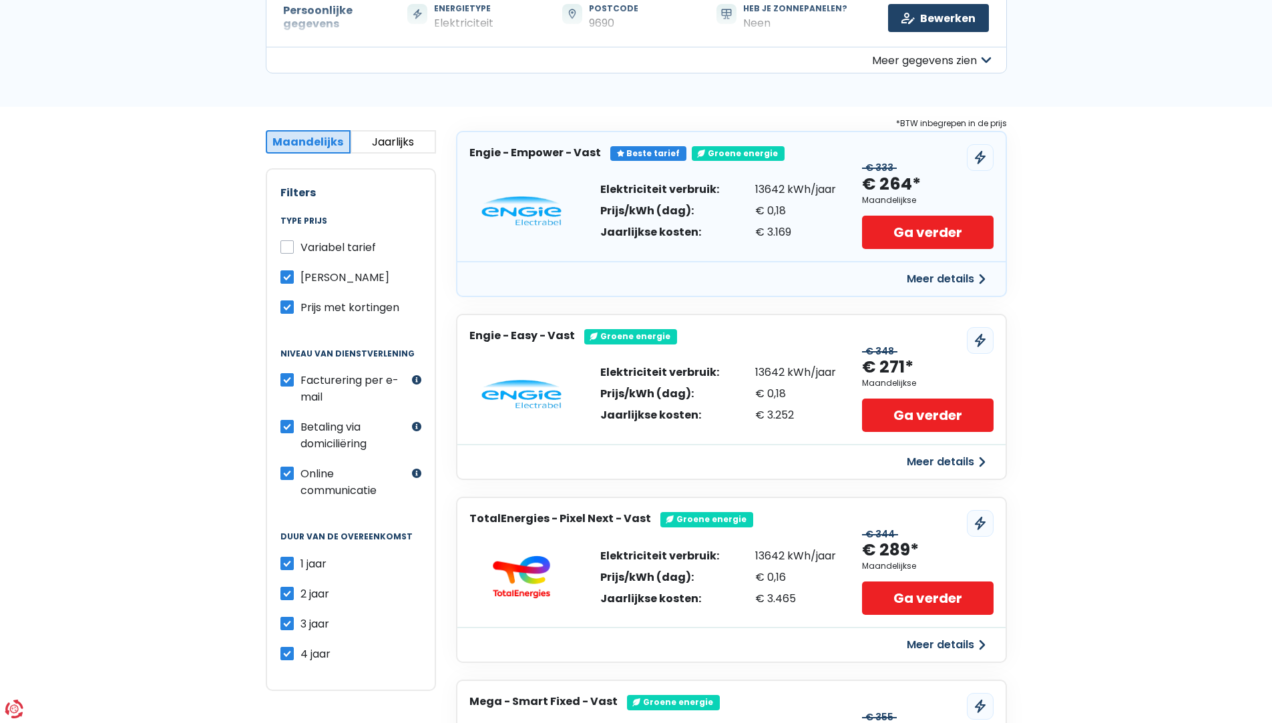
click at [300, 555] on label "1 jaar" at bounding box center [313, 563] width 26 height 17
click at [287, 555] on input "1 jaar" at bounding box center [286, 561] width 13 height 13
checkbox input "false"
click at [300, 585] on label "2 jaar" at bounding box center [314, 593] width 29 height 17
click at [285, 585] on input "2 jaar" at bounding box center [286, 591] width 13 height 13
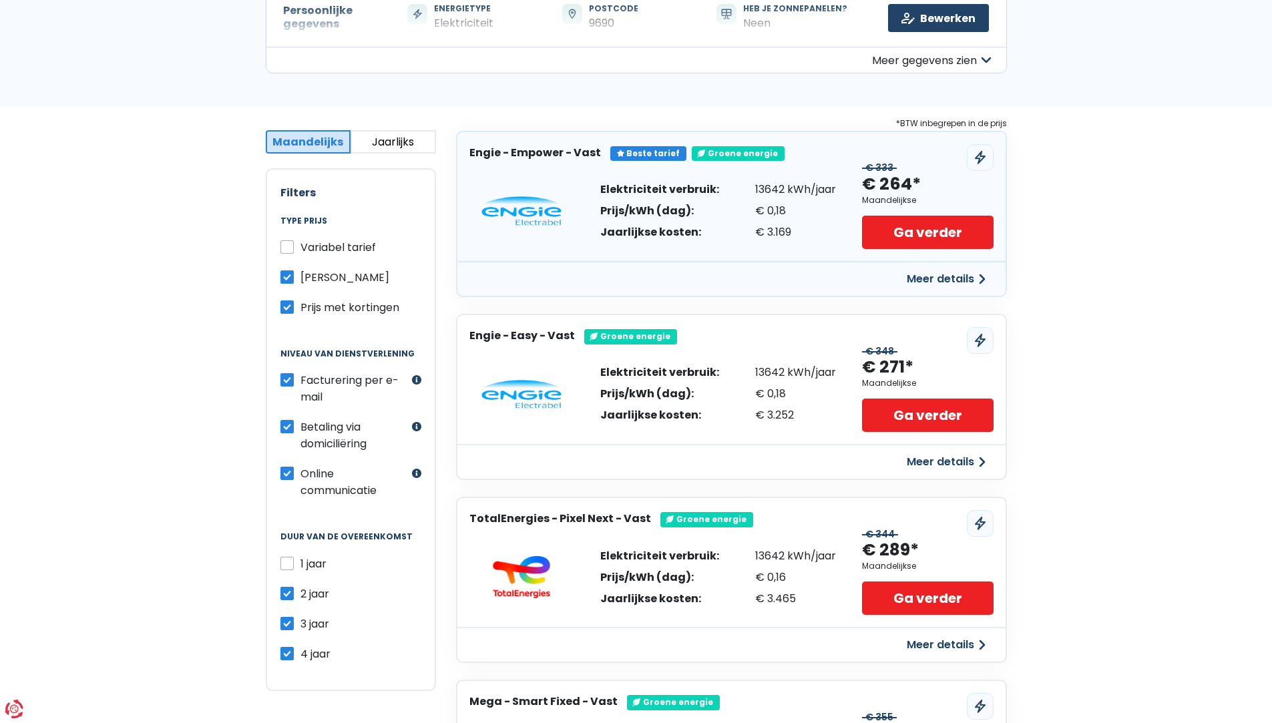
checkbox input "false"
click at [300, 615] on label "3 jaar" at bounding box center [314, 623] width 29 height 17
click at [286, 615] on input "3 jaar" at bounding box center [286, 621] width 13 height 13
checkbox input "false"
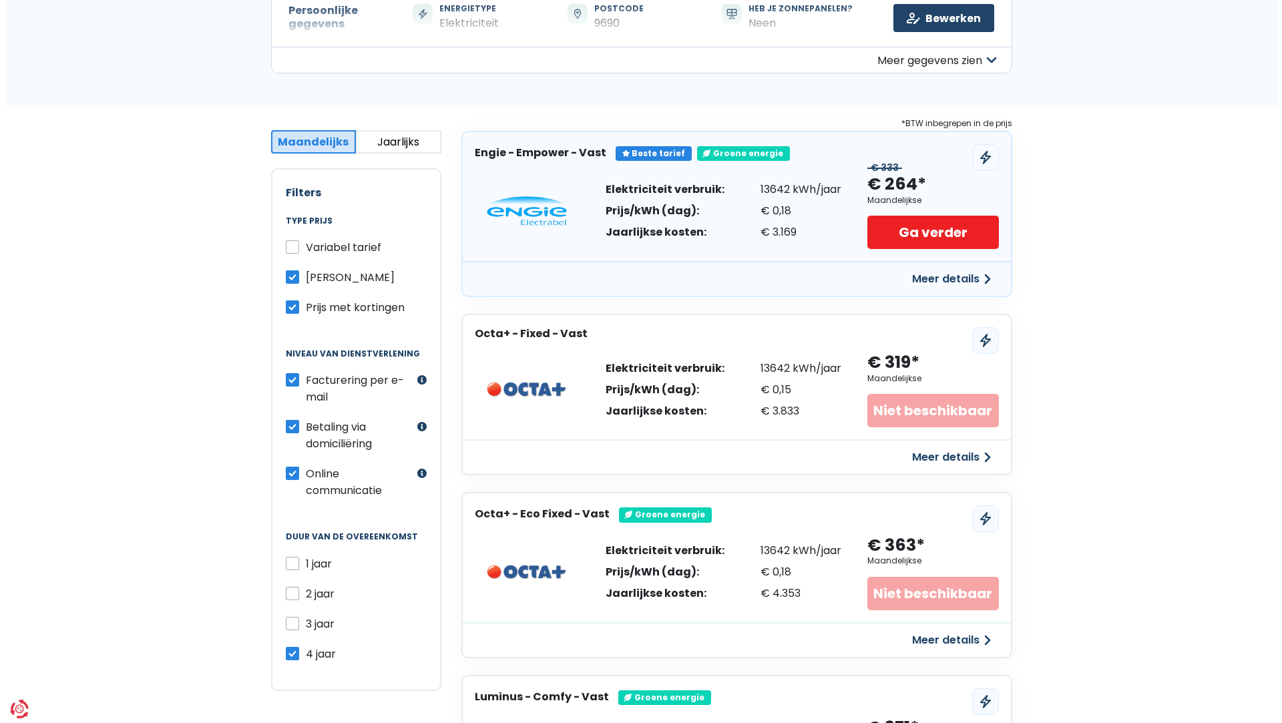
scroll to position [0, 0]
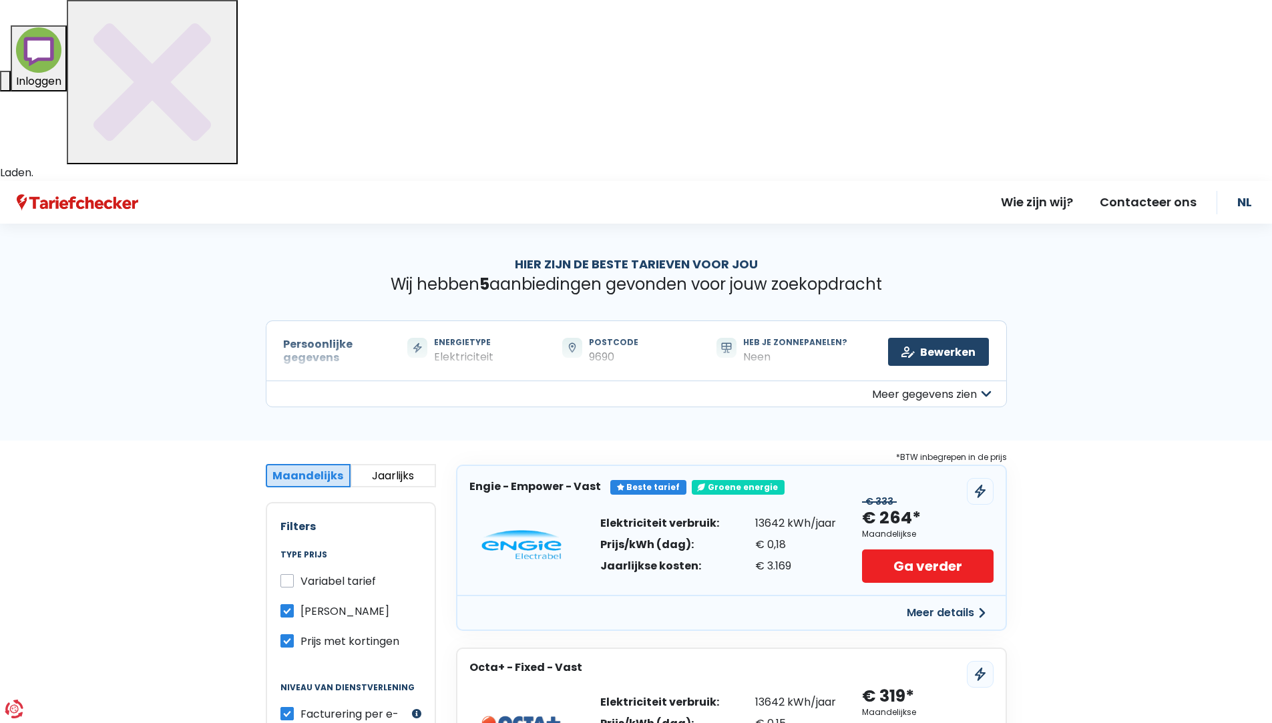
click at [945, 601] on button "Meer details" at bounding box center [945, 613] width 95 height 24
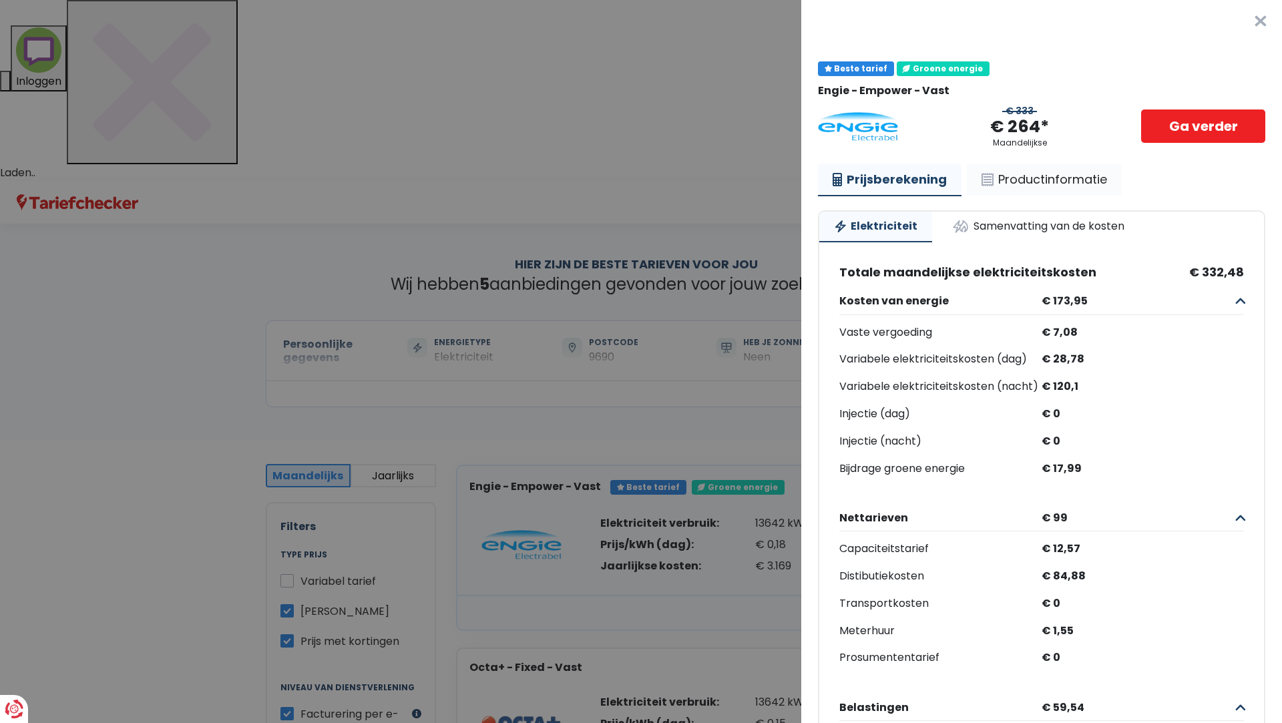
click at [1047, 179] on link "Productinformatie" at bounding box center [1043, 179] width 155 height 31
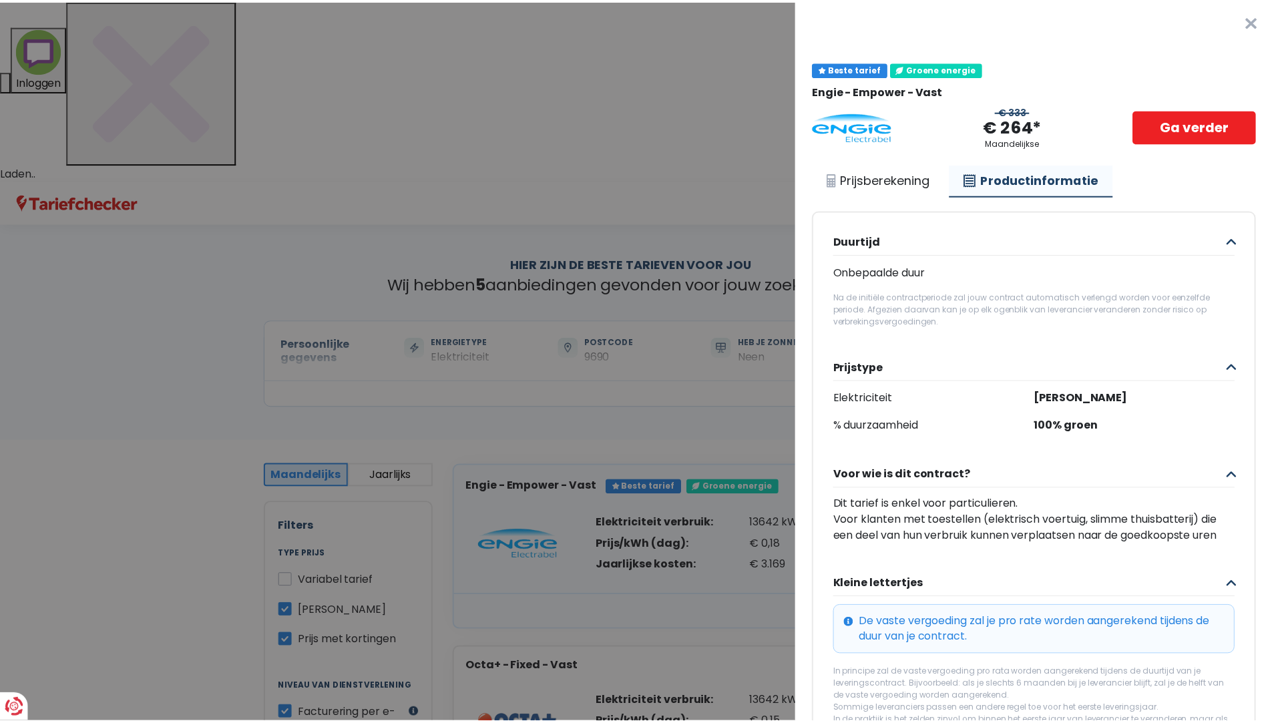
scroll to position [290, 0]
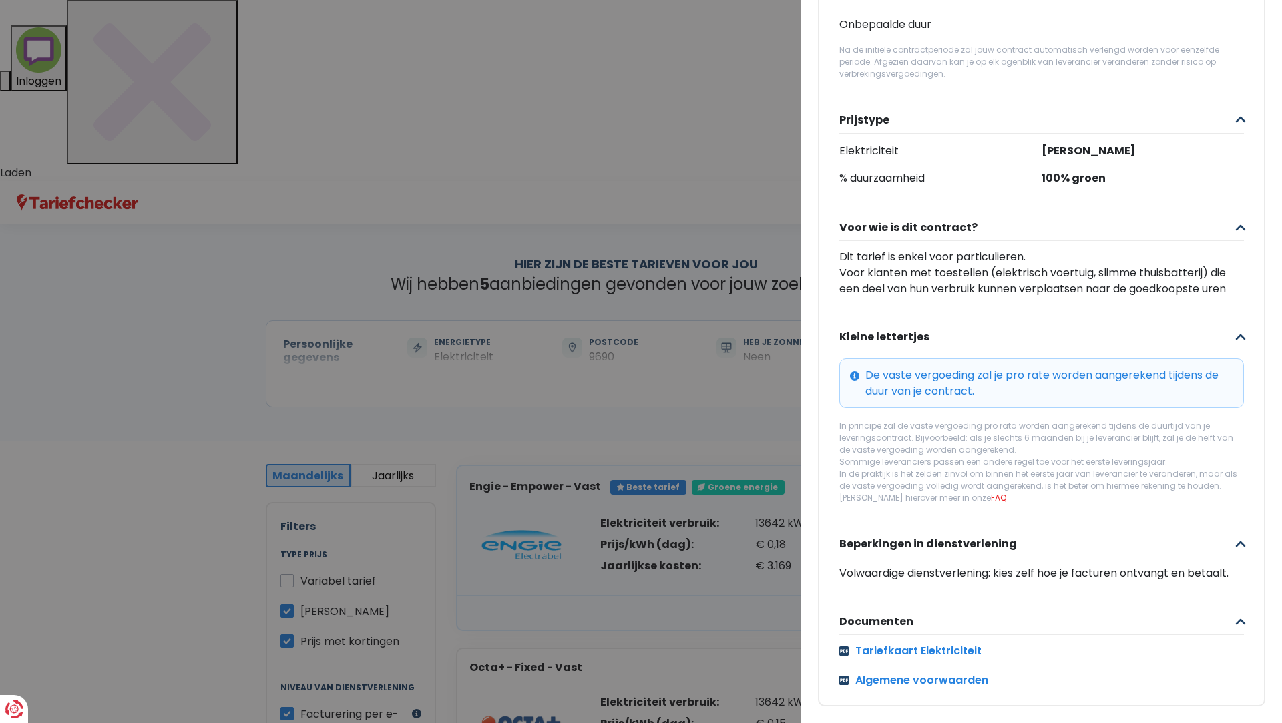
click at [897, 360] on div "De vaste vergoeding zal je pro rate worden aangerekend tijdens de duur van je c…" at bounding box center [1041, 382] width 404 height 49
click at [854, 358] on div "De vaste vergoeding zal je pro rate worden aangerekend tijdens de duur van je c…" at bounding box center [1041, 382] width 404 height 49
click at [643, 416] on Vast "Plus de détails - Engie × Beste tarief Groene energie Engie - Empower - Vast € …" at bounding box center [641, 361] width 1282 height 723
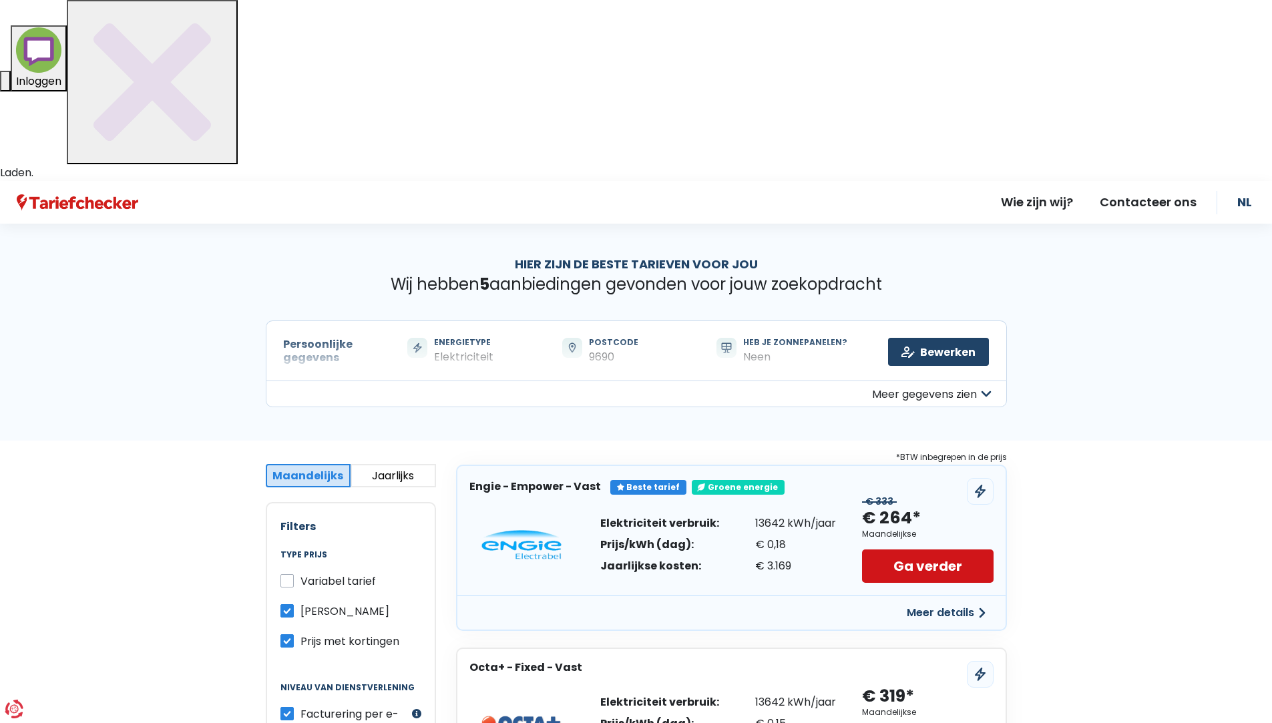
click at [936, 549] on link "Ga verder" at bounding box center [927, 565] width 131 height 33
